Goal: Task Accomplishment & Management: Manage account settings

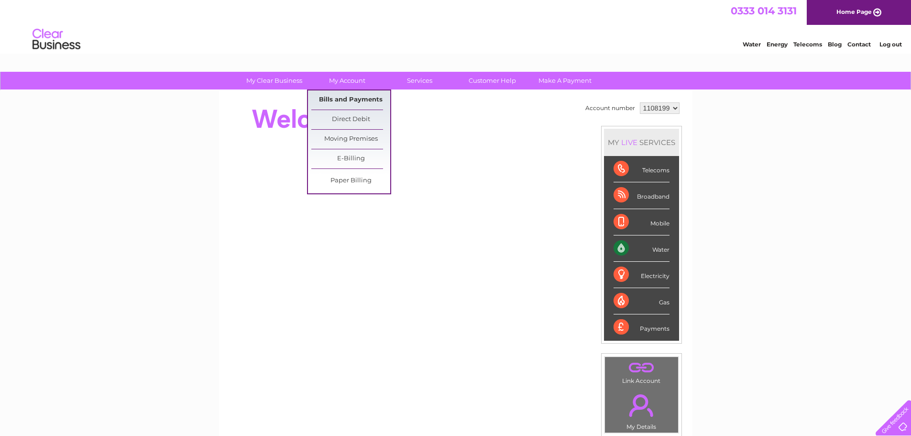
click at [341, 100] on link "Bills and Payments" at bounding box center [350, 99] width 79 height 19
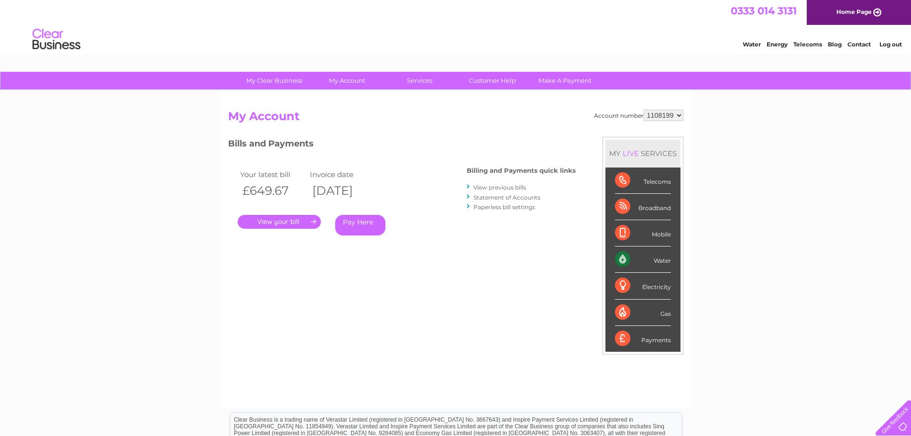
click at [281, 222] on link "." at bounding box center [279, 222] width 83 height 14
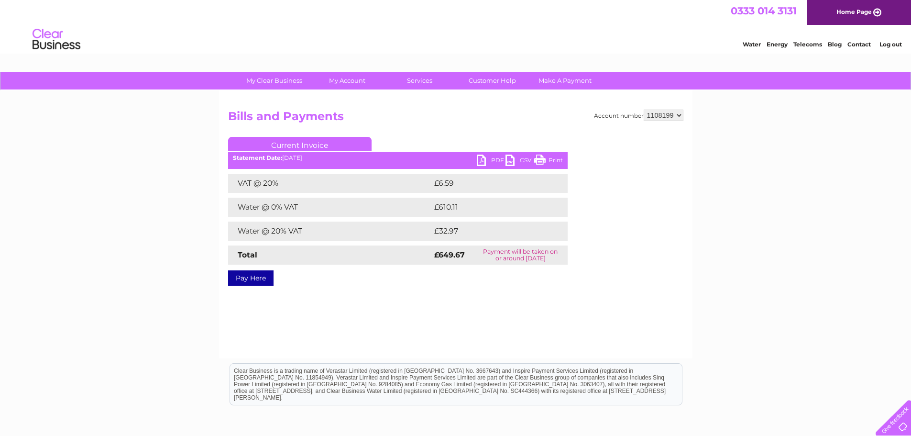
click at [494, 157] on link "PDF" at bounding box center [491, 161] width 29 height 14
click at [889, 44] on link "Log out" at bounding box center [891, 44] width 22 height 7
